Goal: Transaction & Acquisition: Purchase product/service

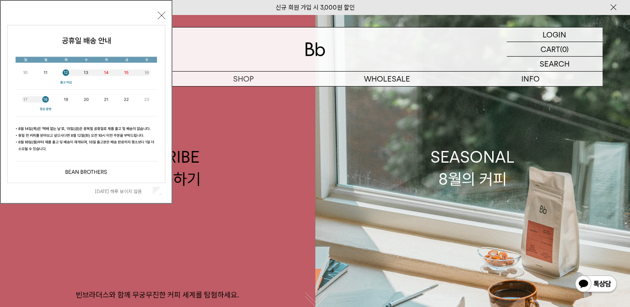
click at [161, 16] on button "닫기" at bounding box center [161, 15] width 7 height 7
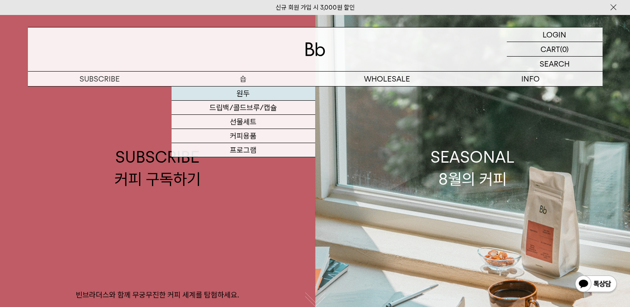
click at [248, 90] on link "원두" at bounding box center [244, 94] width 144 height 14
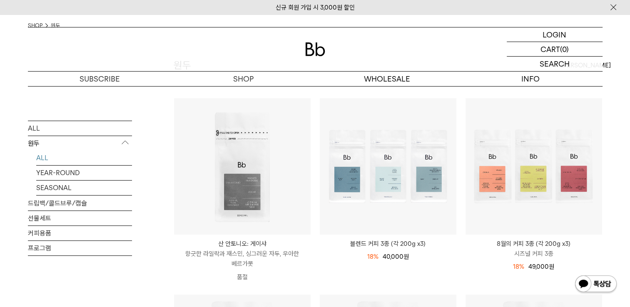
scroll to position [55, 0]
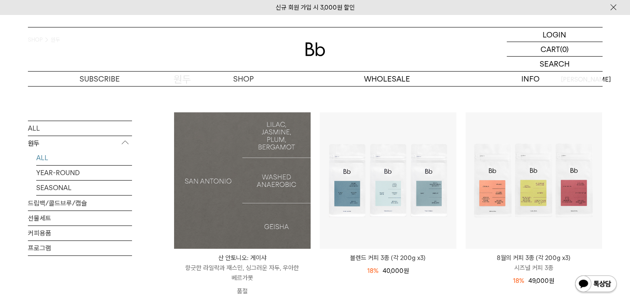
click at [238, 179] on img at bounding box center [242, 180] width 137 height 137
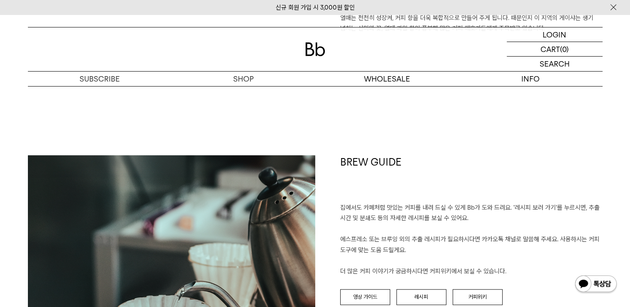
scroll to position [666, 0]
